Goal: Find specific page/section: Find specific page/section

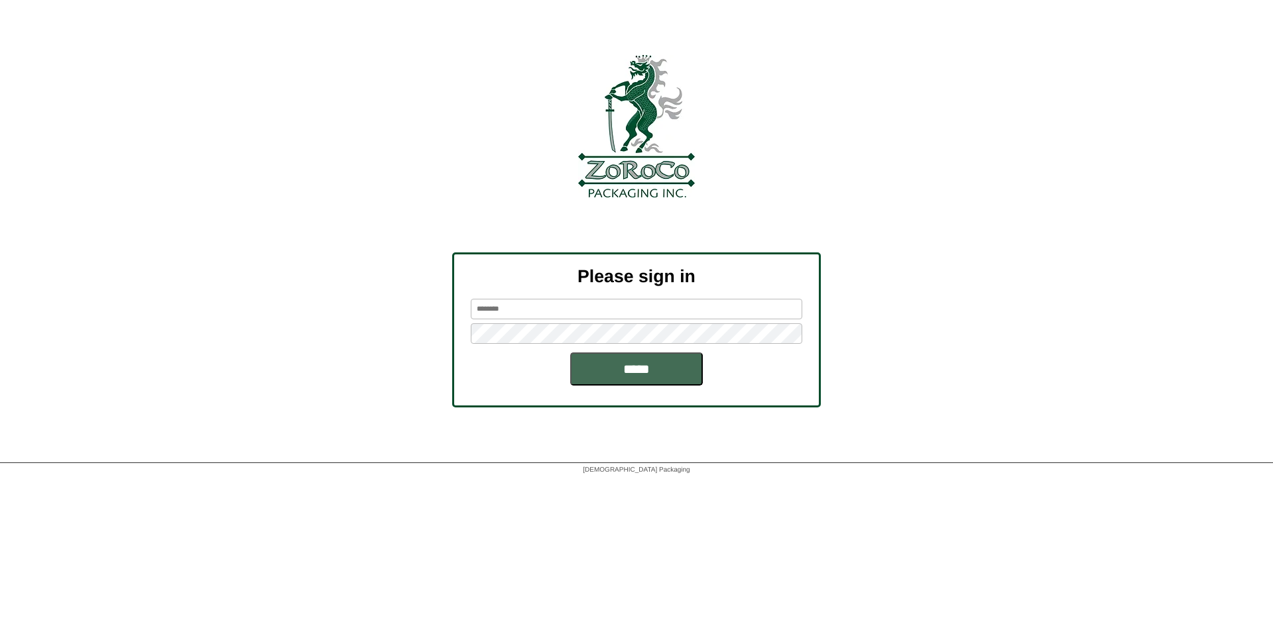
type input "*********"
click at [622, 369] on input "*****" at bounding box center [636, 369] width 133 height 33
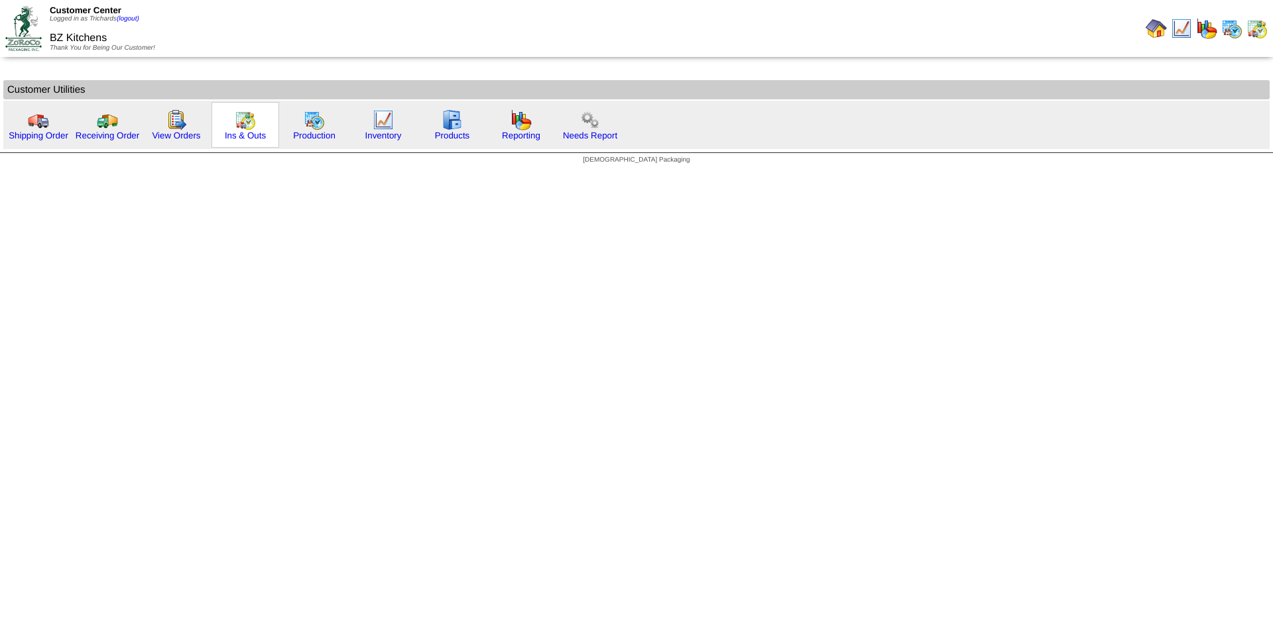
click at [243, 130] on img at bounding box center [245, 119] width 21 height 21
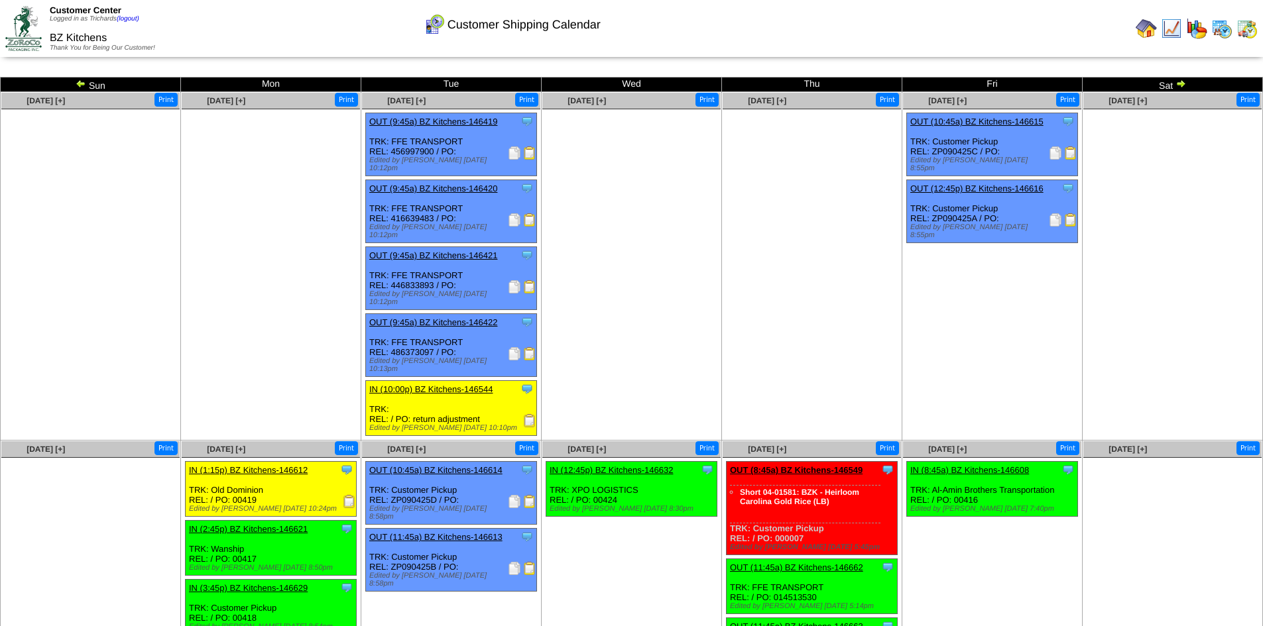
click at [1185, 82] on img at bounding box center [1180, 83] width 11 height 11
